Goal: Task Accomplishment & Management: Complete application form

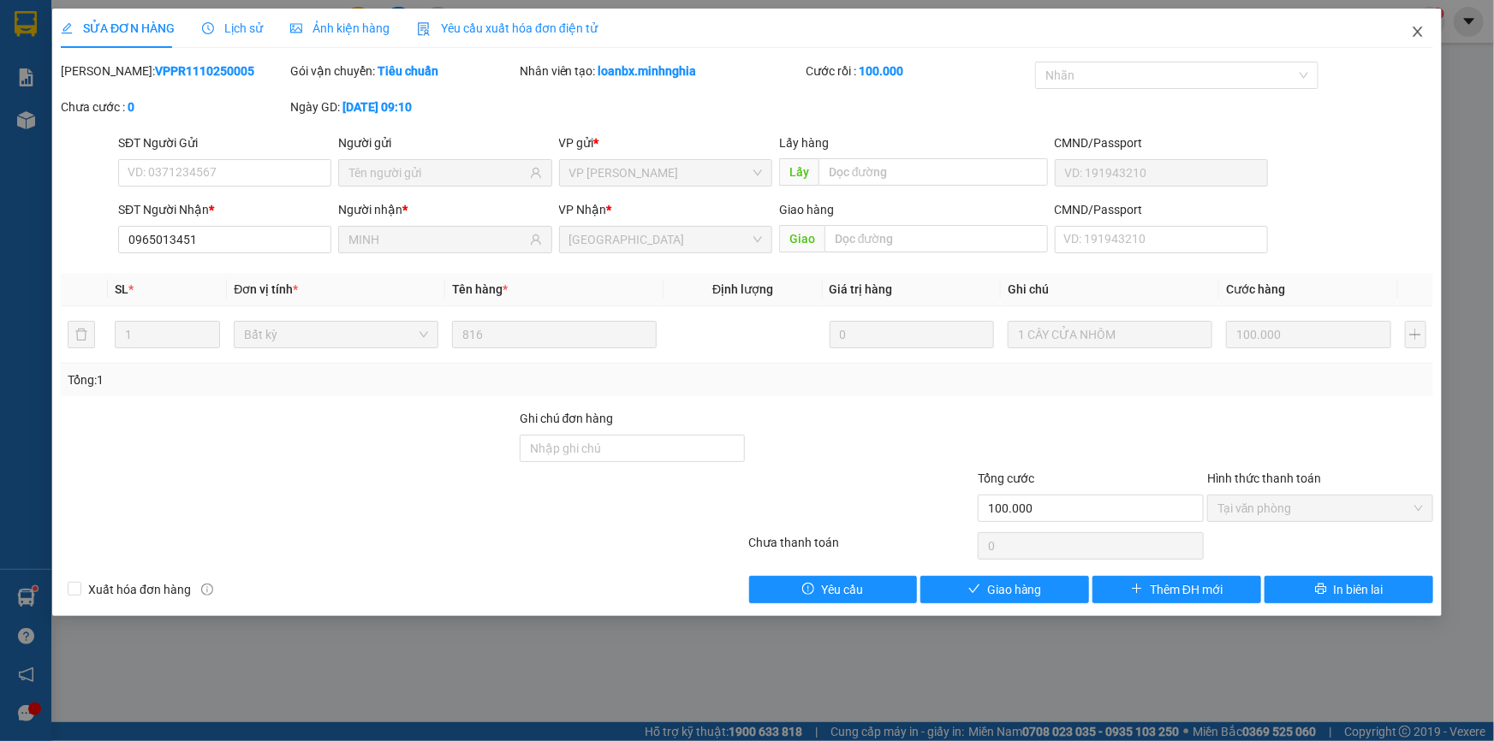
click at [1413, 35] on icon "close" at bounding box center [1418, 32] width 14 height 14
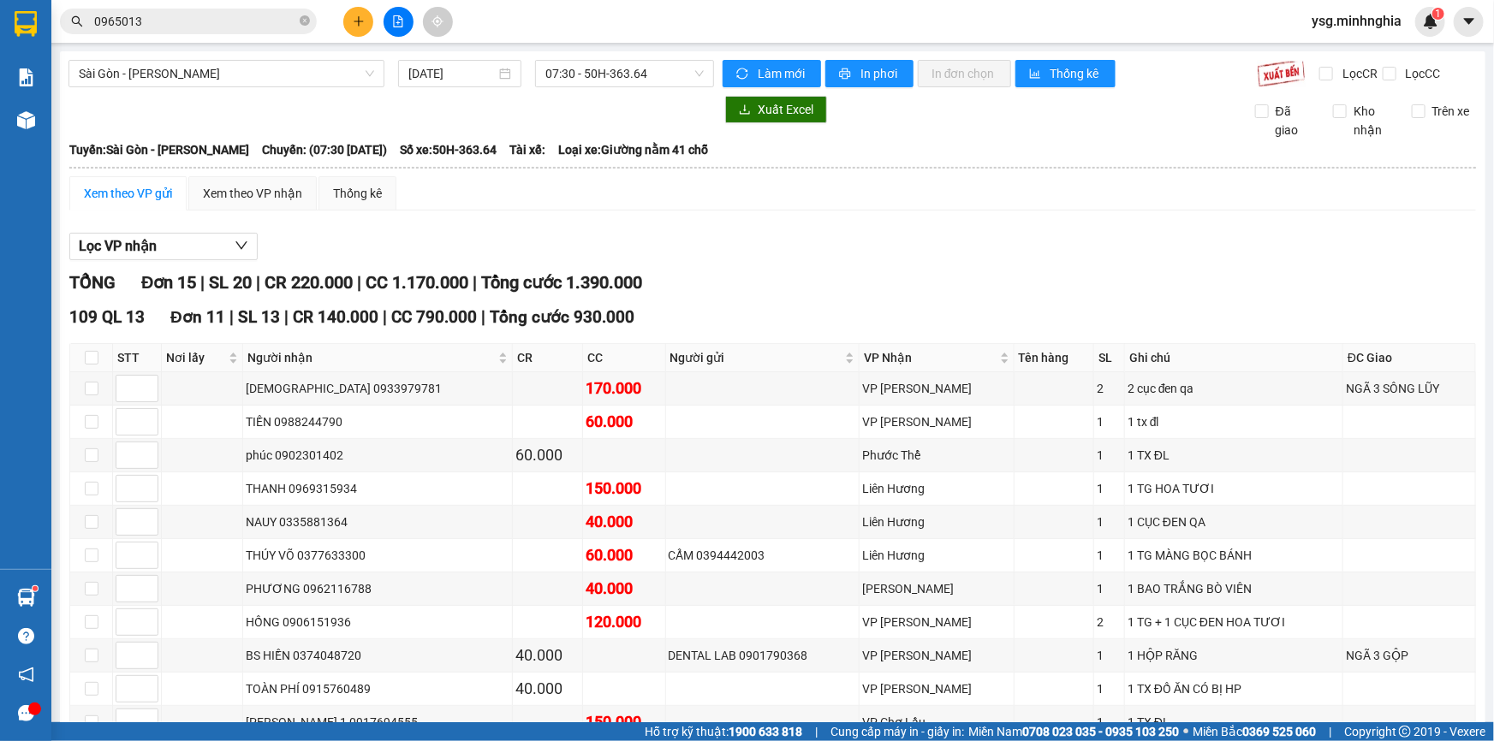
click at [348, 21] on button at bounding box center [358, 22] width 30 height 30
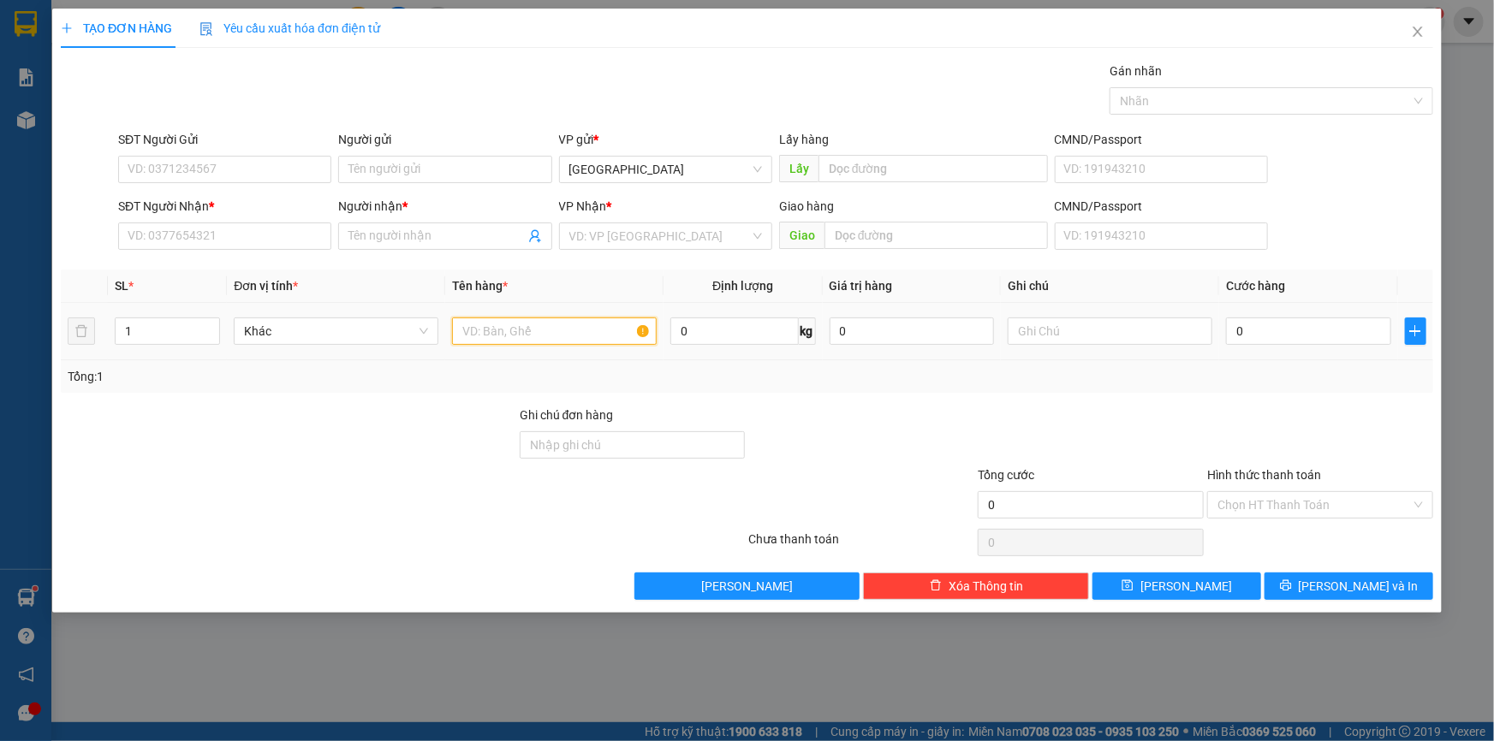
click at [497, 327] on input "text" at bounding box center [554, 331] width 205 height 27
click at [1106, 342] on input "text" at bounding box center [1110, 331] width 205 height 27
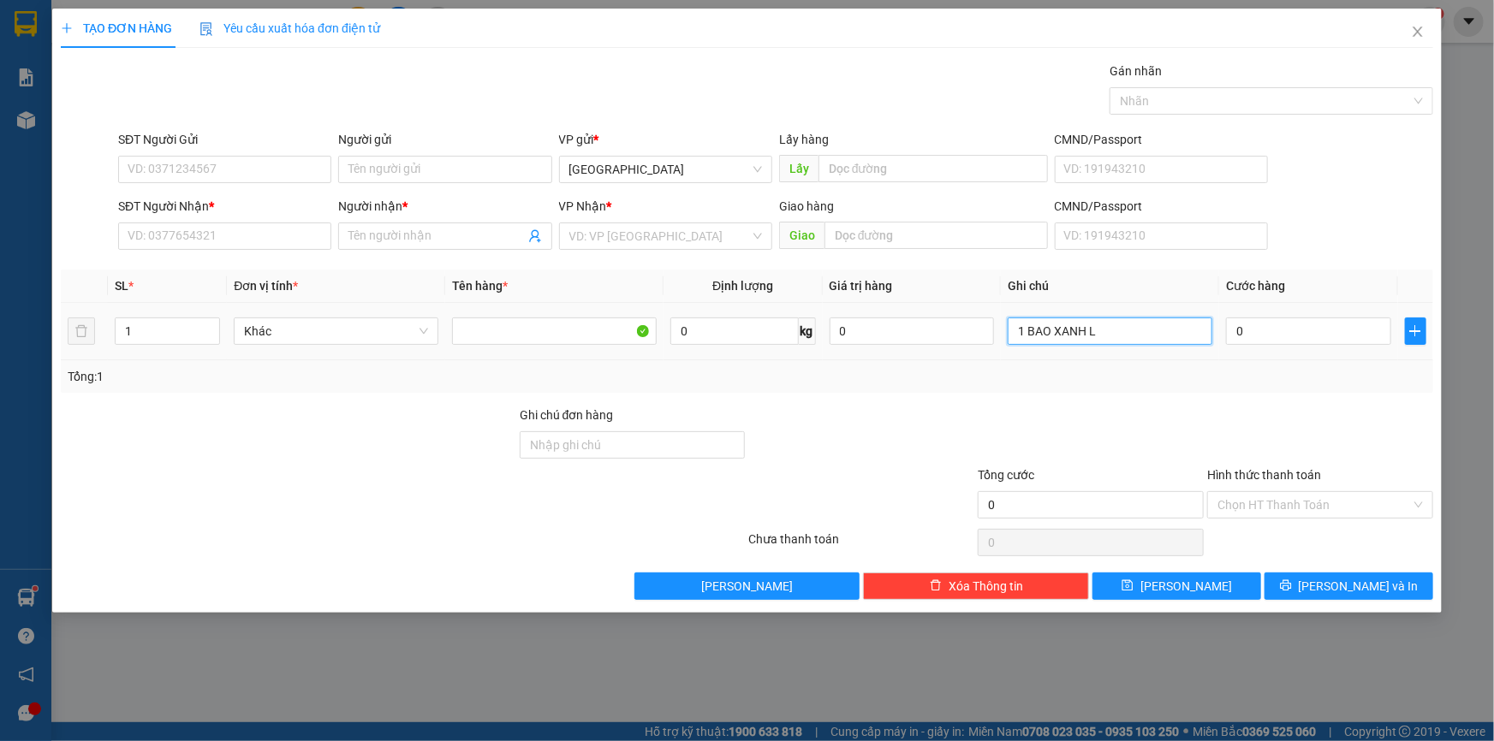
paste input "ÒNG"
paste input "ÁY"
paste input "Ạ"
paste input "ẶT"
type input "1 BAO XANH LÒNG MÁY GIẶT"
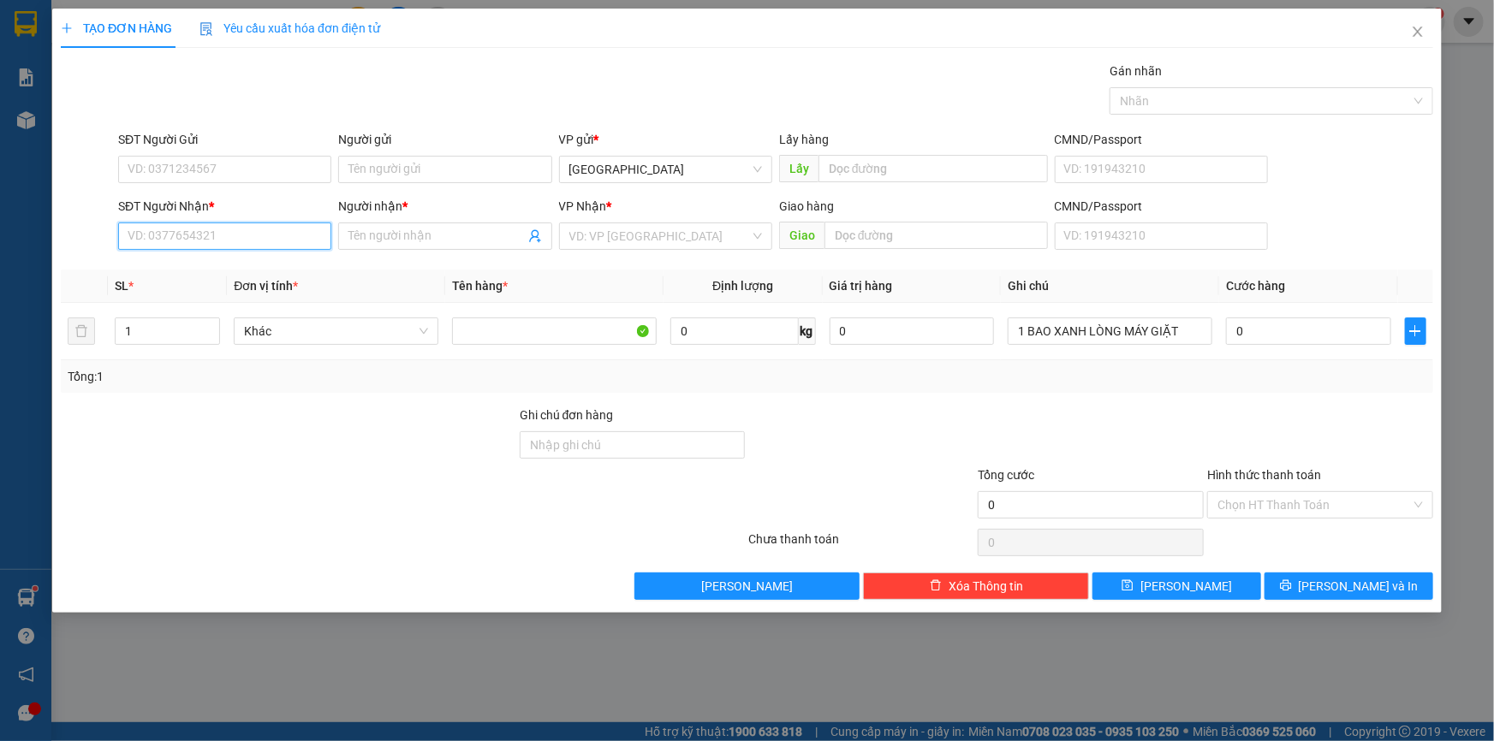
click at [249, 235] on input "SĐT Người Nhận *" at bounding box center [224, 236] width 213 height 27
click at [1349, 342] on input "0" at bounding box center [1308, 331] width 165 height 27
type input "54"
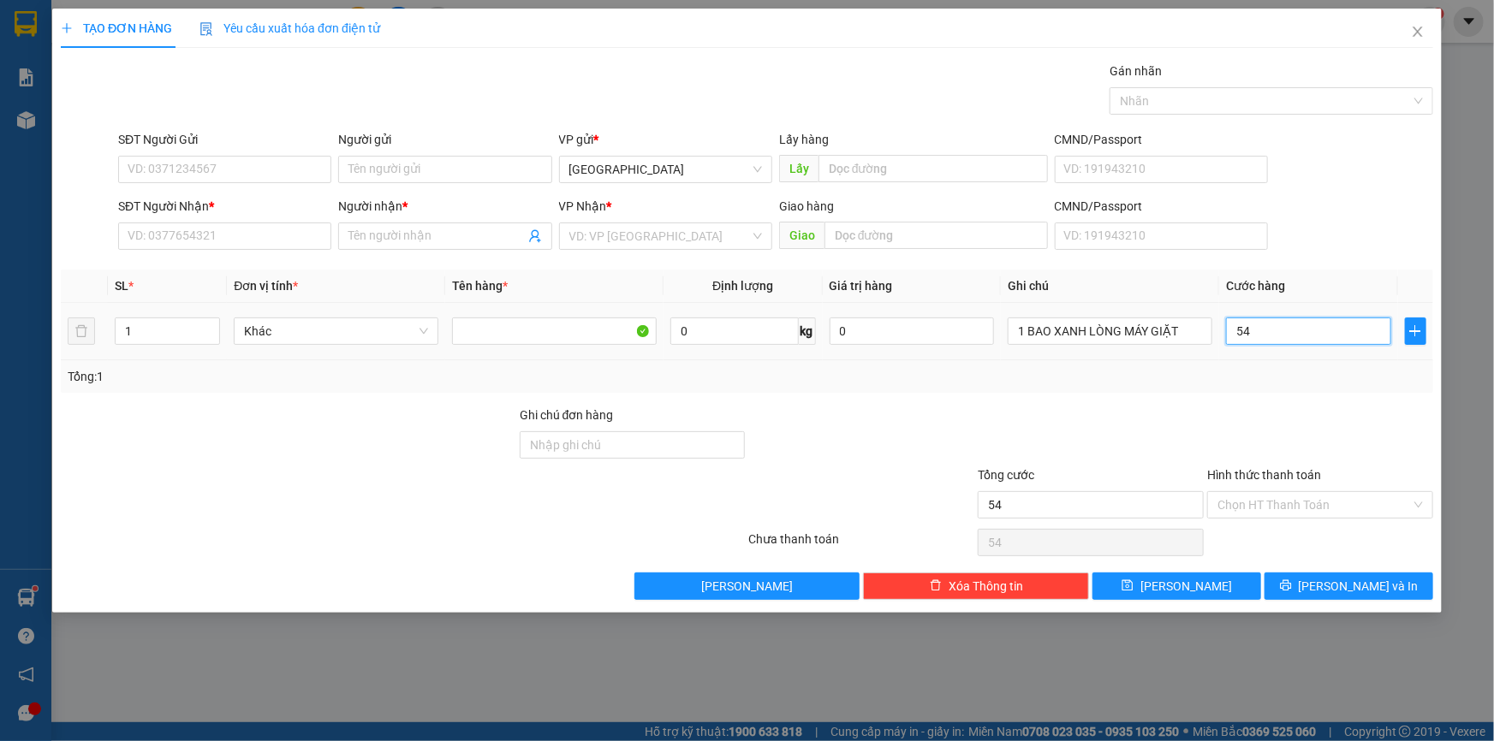
type input "5"
type input "50"
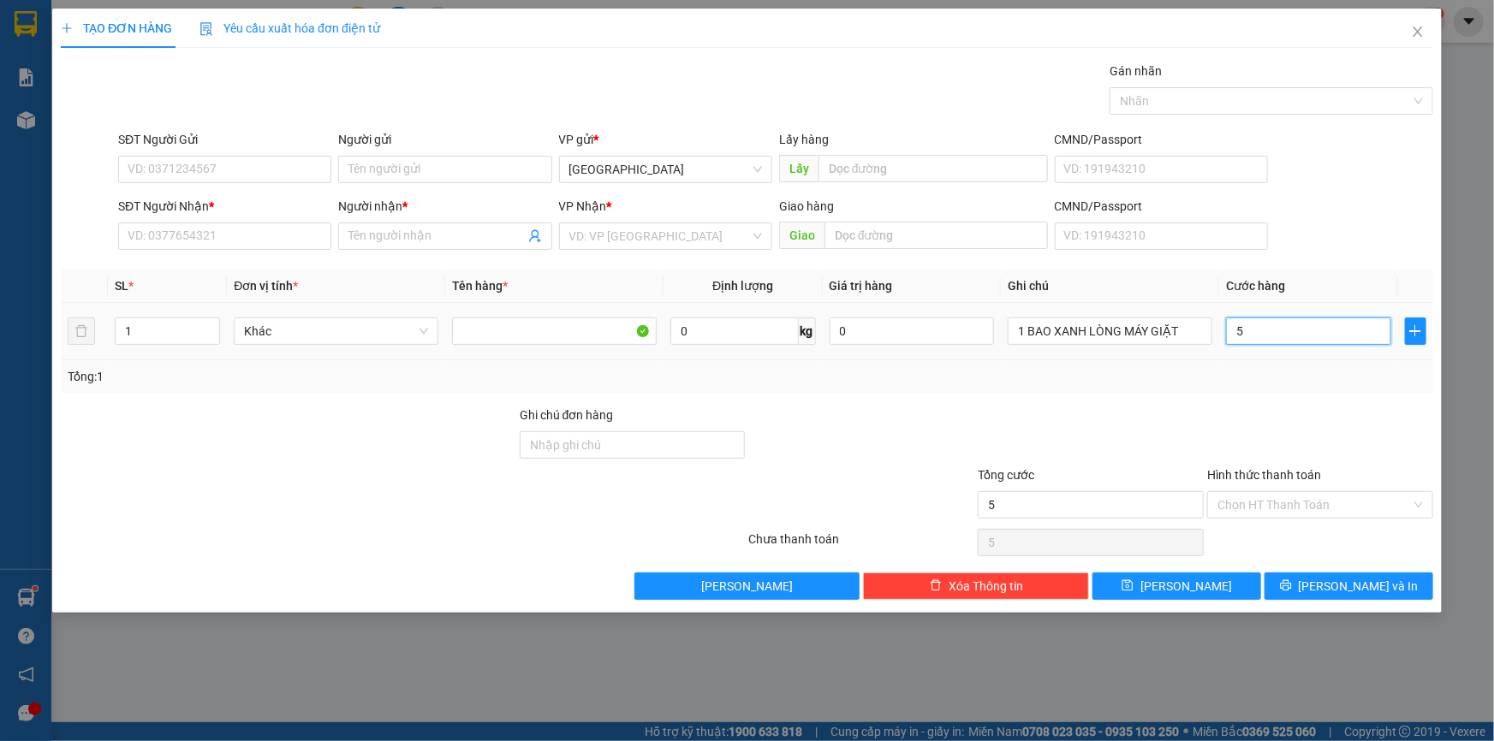
type input "50"
type input "50.000"
click at [301, 243] on input "SĐT Người Nhận *" at bounding box center [224, 236] width 213 height 27
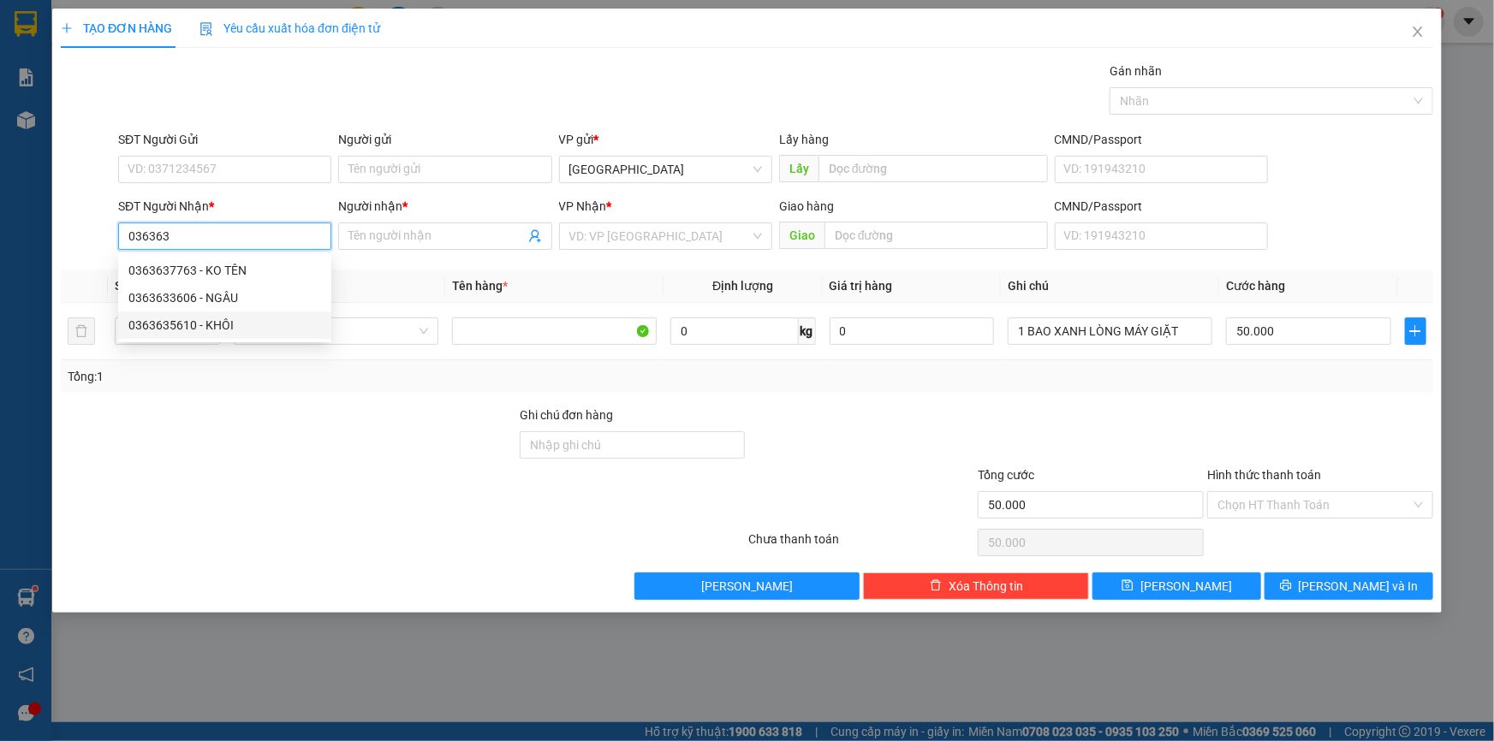
click at [194, 324] on div "0363635610 - KHÔI" at bounding box center [224, 325] width 193 height 19
type input "0363635610"
type input "KHÔI"
drag, startPoint x: 221, startPoint y: 236, endPoint x: 0, endPoint y: 188, distance: 226.0
click at [0, 188] on div "TẠO ĐƠN HÀNG Yêu cầu xuất hóa đơn điện tử Transit Pickup Surcharge Ids Transit …" at bounding box center [747, 370] width 1494 height 741
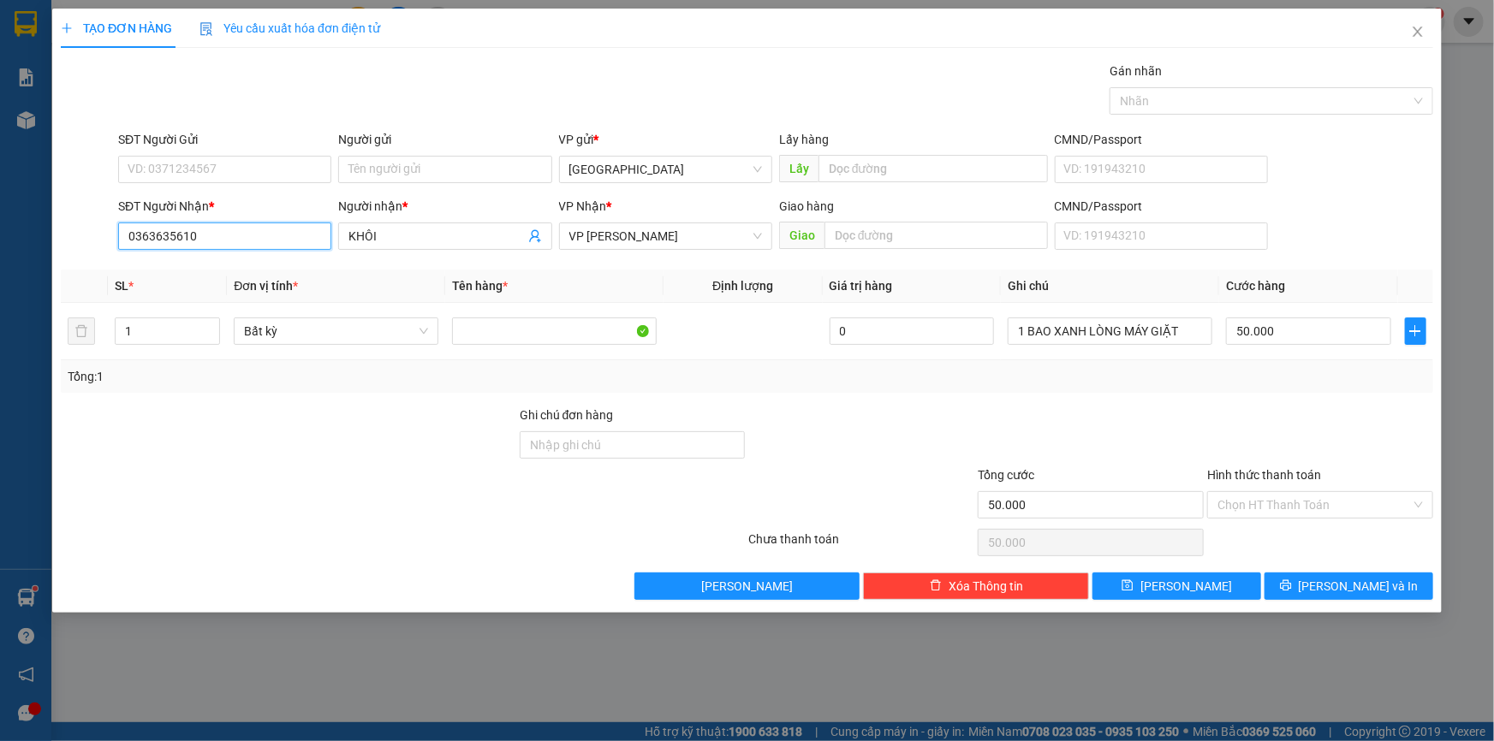
click at [283, 224] on input "0363635610" at bounding box center [224, 236] width 213 height 27
type input "0363635613"
click at [259, 166] on input "SĐT Người Gửi" at bounding box center [224, 169] width 213 height 27
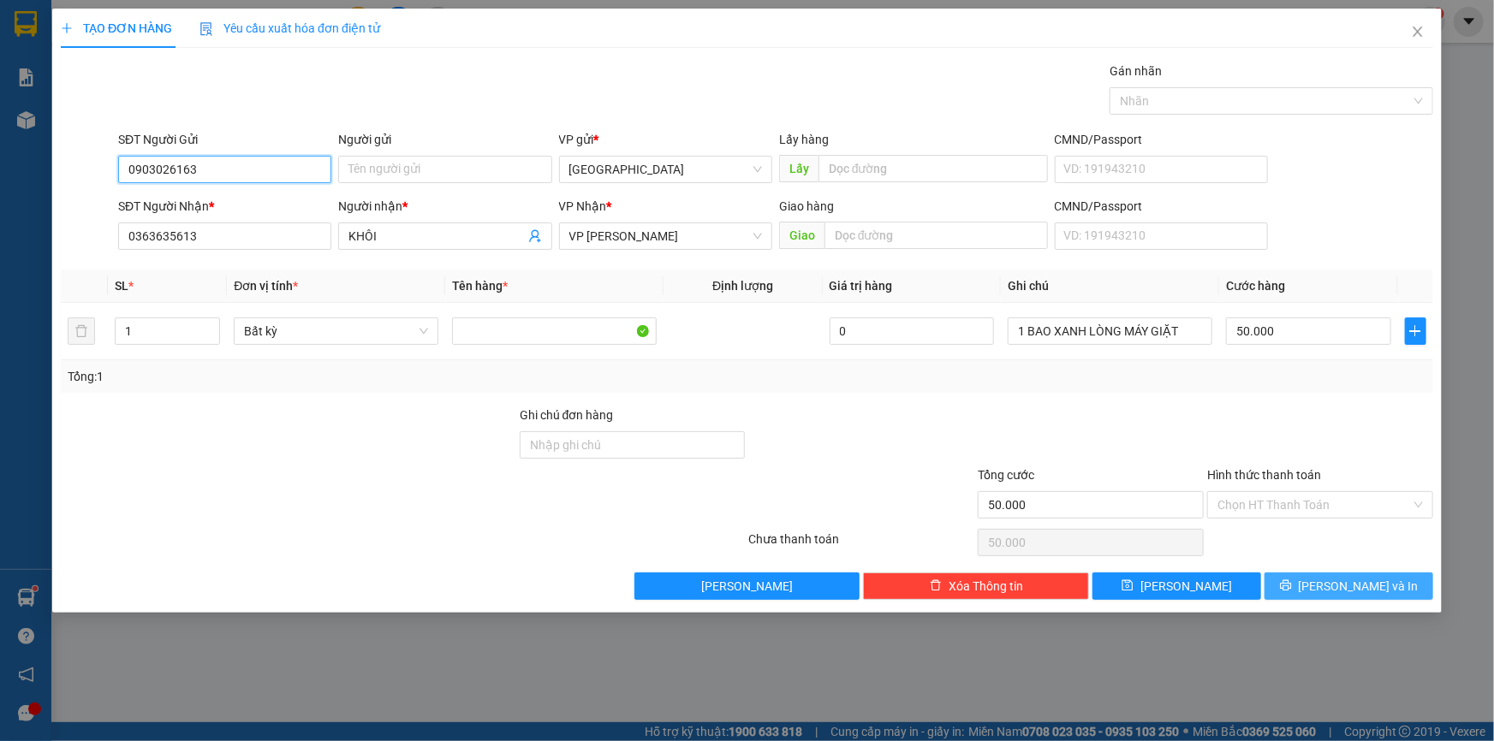
type input "0903026163"
click at [1377, 585] on span "Lưu và In" at bounding box center [1359, 586] width 120 height 19
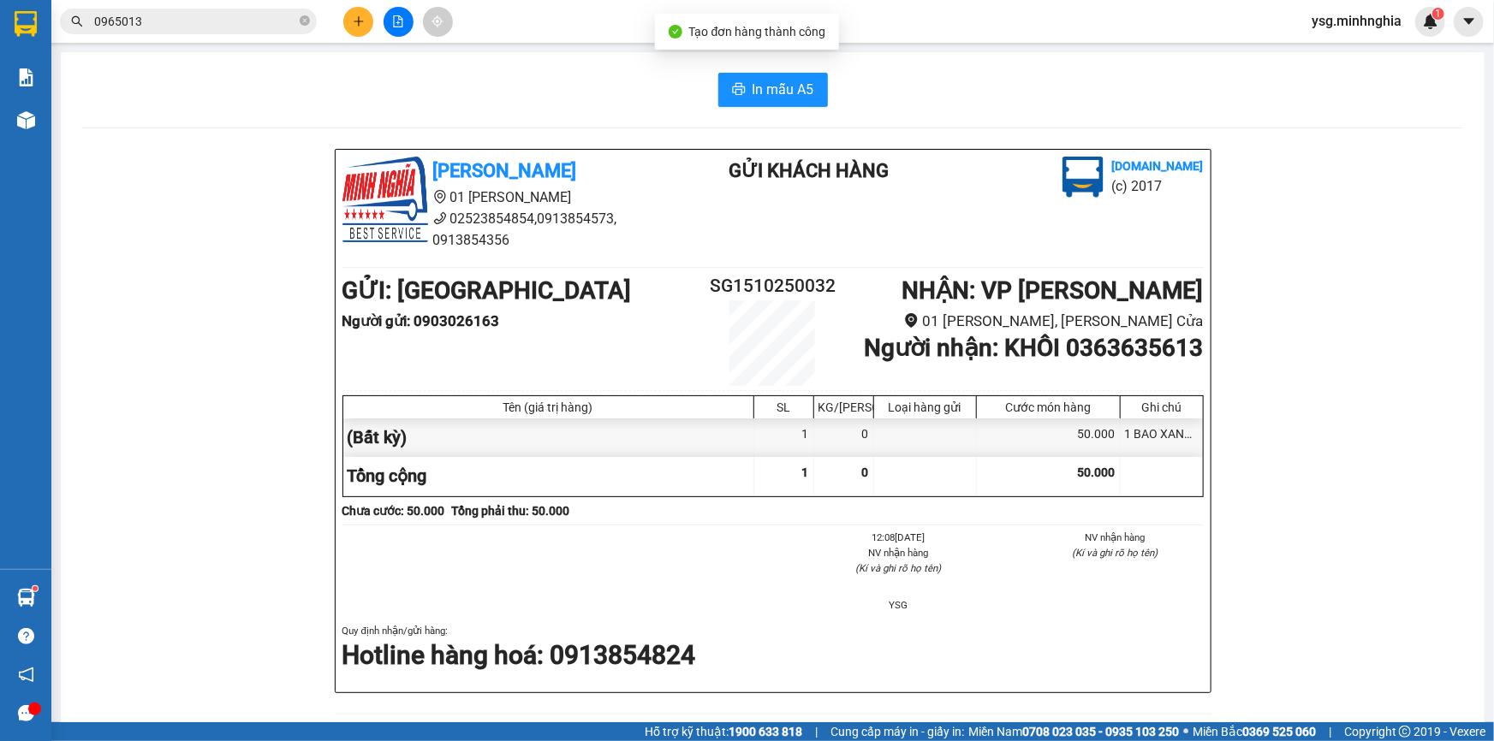
click at [801, 110] on div "In mẫu A5 Minh Nghĩa 01 Đinh Tiên Hoàng 02523854854,0913854573, 0913854356 Gửi …" at bounding box center [773, 720] width 1424 height 1337
click at [787, 93] on span "In mẫu A5" at bounding box center [784, 89] width 62 height 21
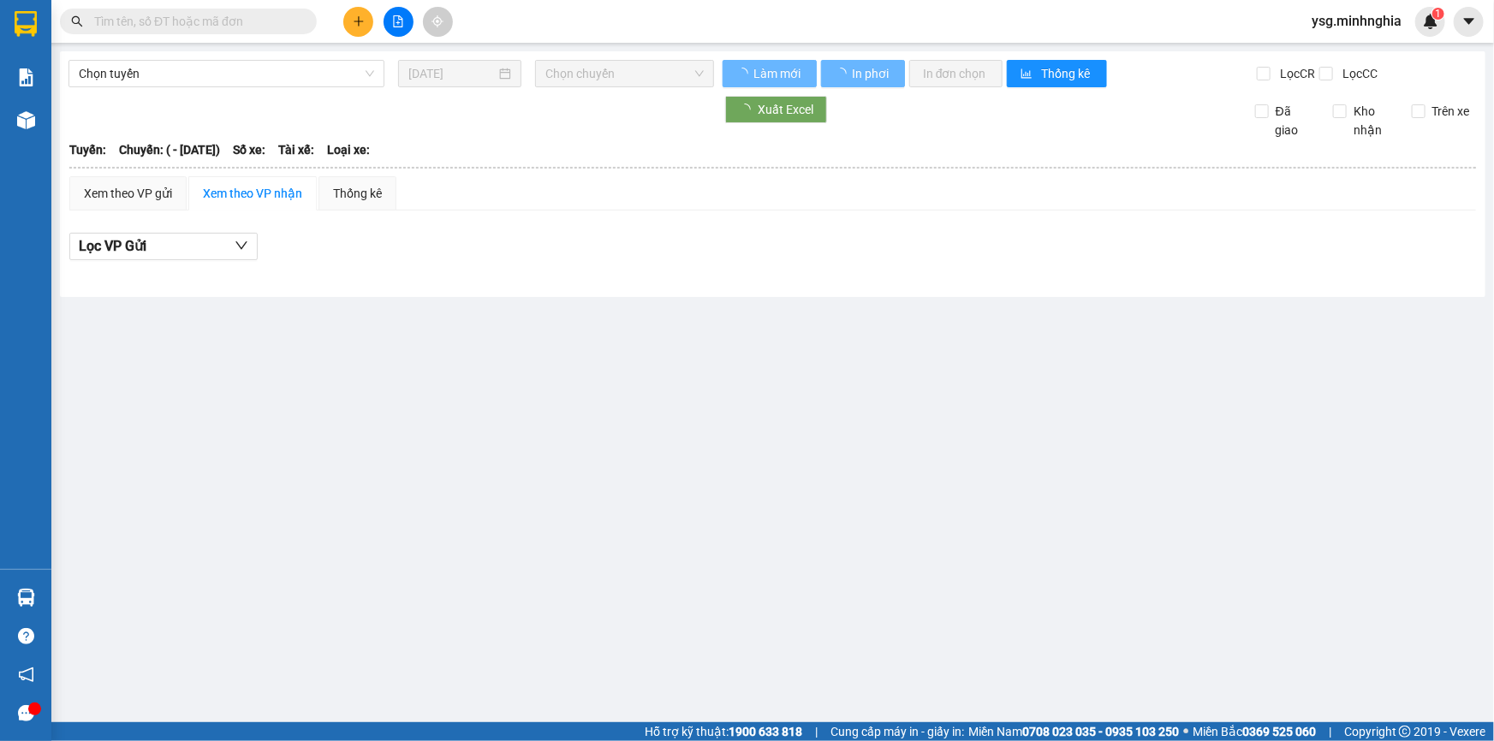
click at [284, 24] on input "text" at bounding box center [195, 21] width 202 height 19
type input "[DATE]"
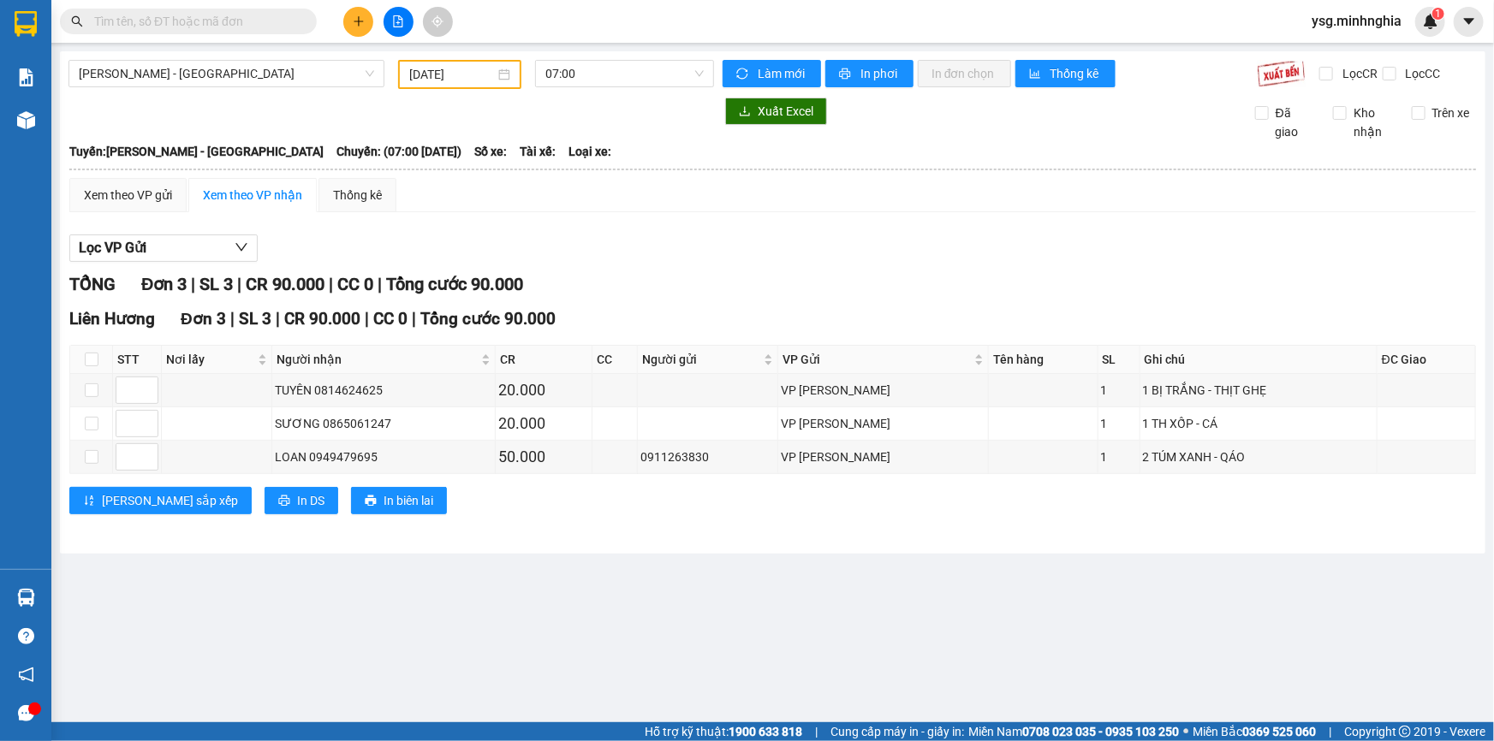
paste input "0363635610"
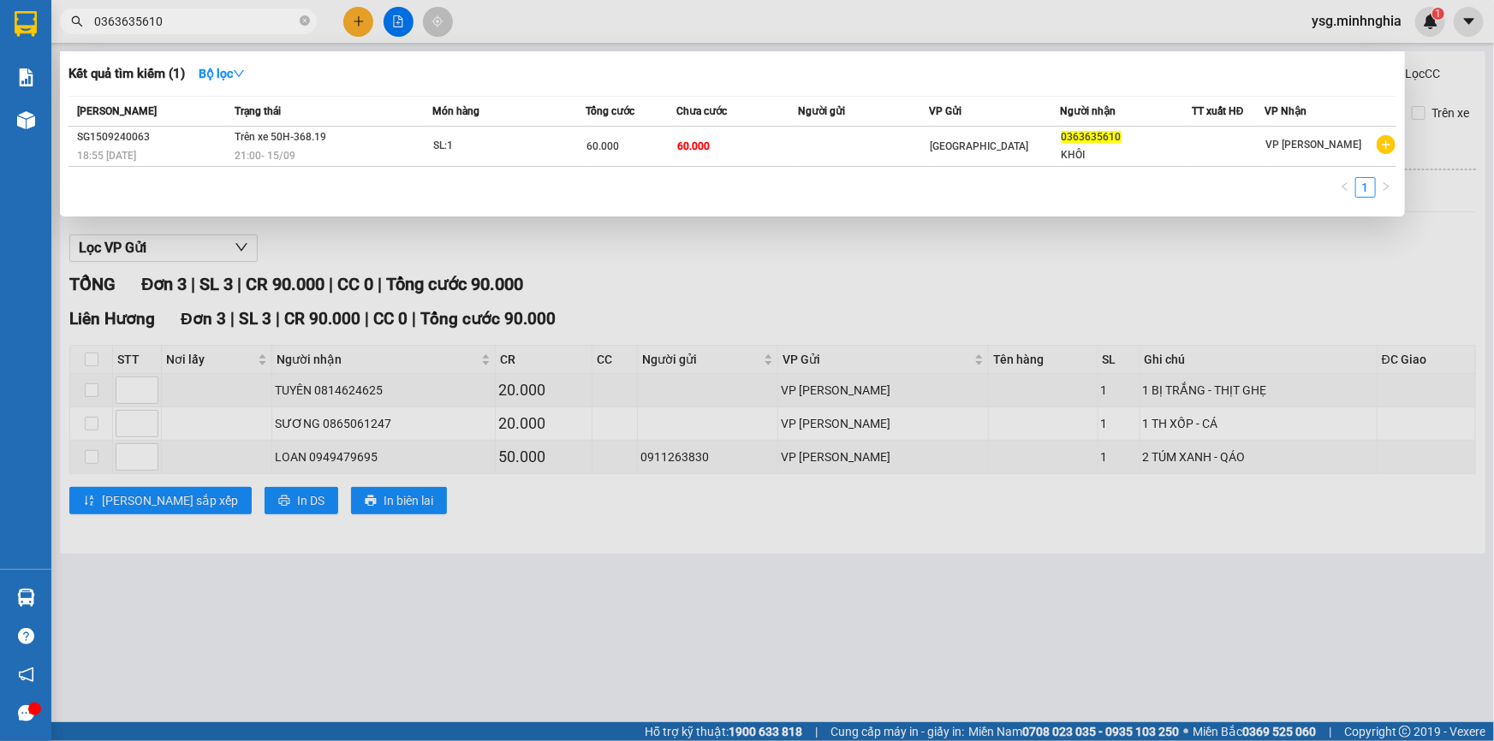
type input "0363635610"
